Goal: Task Accomplishment & Management: Manage account settings

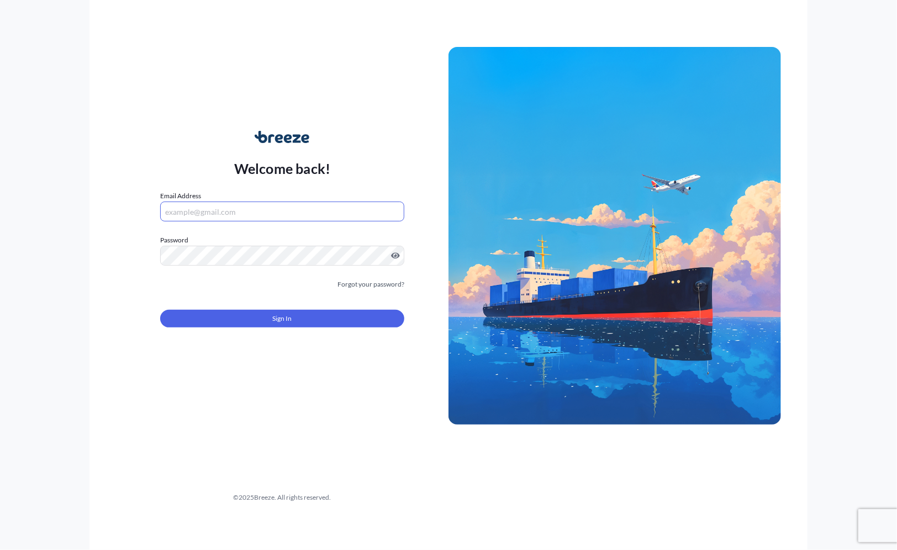
click at [229, 208] on input "Email Address" at bounding box center [282, 212] width 244 height 20
click at [92, 283] on div "Welcome back! Email Address Please enter a valid email address Password Must in…" at bounding box center [448, 275] width 718 height 550
click at [224, 219] on input "Email Address" at bounding box center [282, 212] width 244 height 20
type input "[PERSON_NAME][EMAIL_ADDRESS][DOMAIN_NAME]"
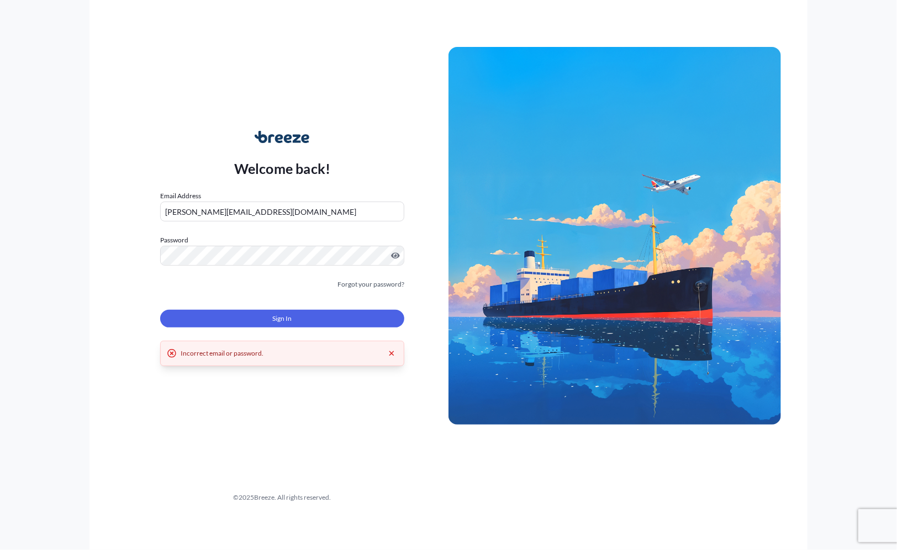
drag, startPoint x: 189, startPoint y: 289, endPoint x: 314, endPoint y: 286, distance: 124.3
click at [189, 289] on div "Forgot your password?" at bounding box center [282, 284] width 244 height 11
click at [356, 284] on link "Forgot your password?" at bounding box center [371, 284] width 67 height 11
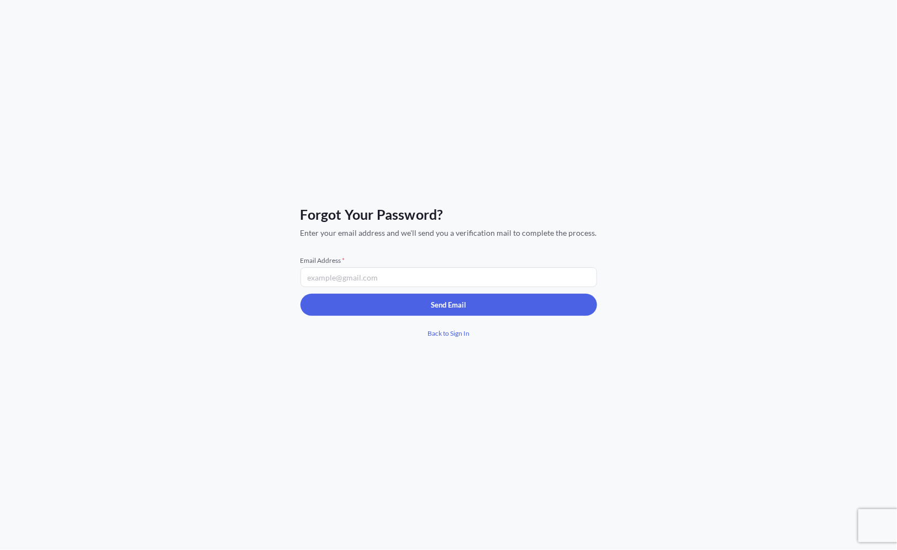
click at [356, 284] on input "Email Address *" at bounding box center [449, 277] width 297 height 20
type input "[PERSON_NAME][EMAIL_ADDRESS][DOMAIN_NAME]"
